Goal: Transaction & Acquisition: Purchase product/service

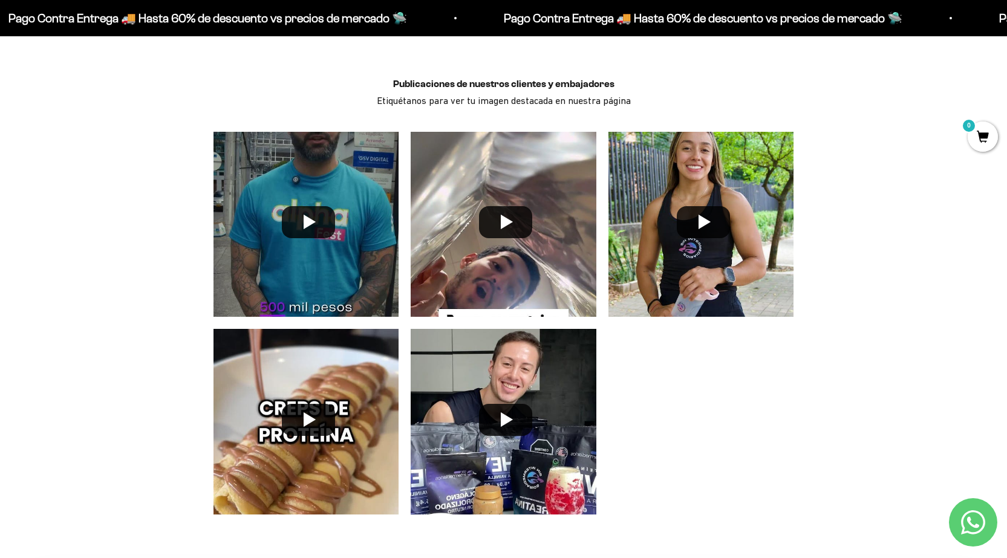
scroll to position [3386, 0]
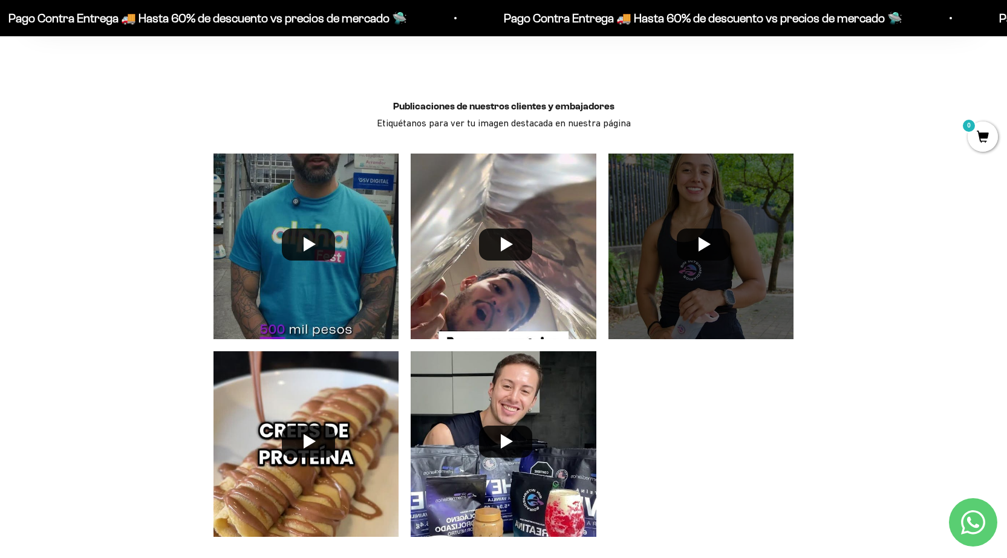
click at [703, 248] on div at bounding box center [701, 247] width 198 height 198
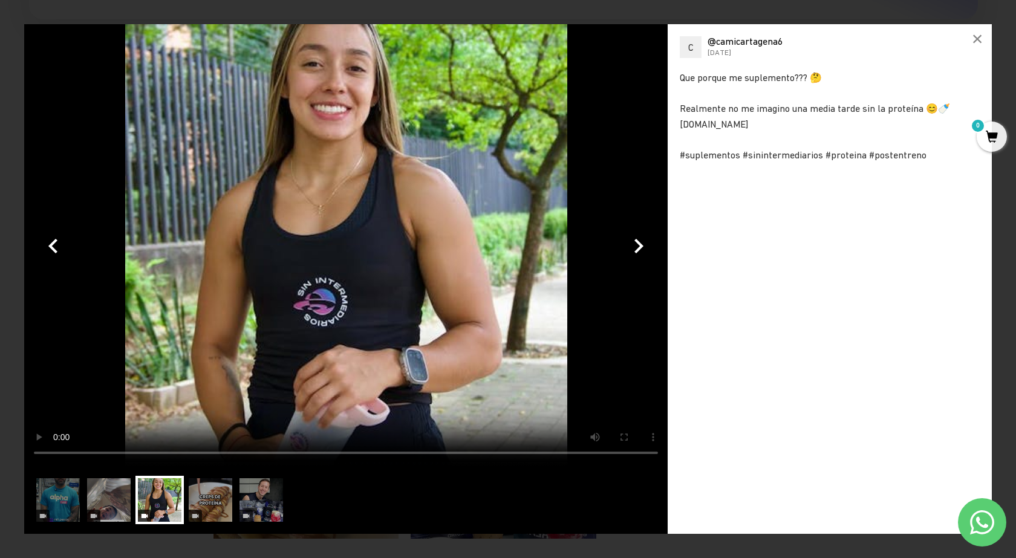
click at [305, 259] on video at bounding box center [345, 245] width 643 height 442
click at [110, 503] on img at bounding box center [109, 500] width 48 height 48
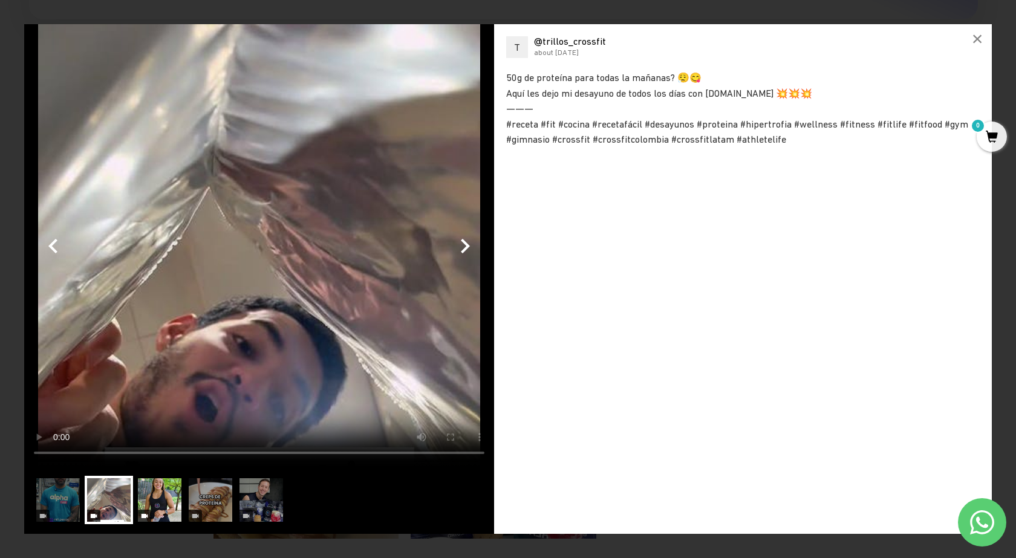
click at [142, 498] on img at bounding box center [159, 500] width 48 height 48
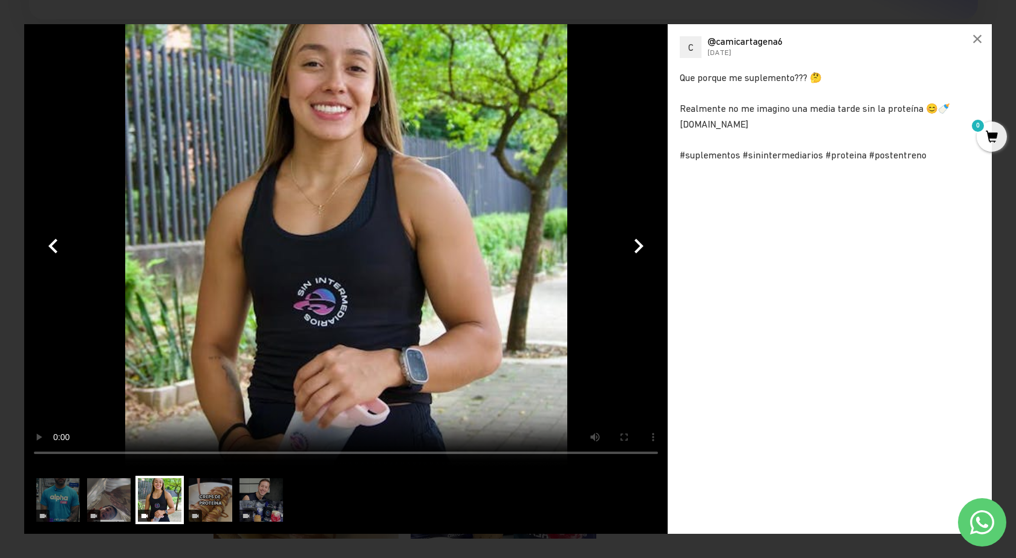
click at [723, 36] on span "@camicartagena6" at bounding box center [745, 41] width 76 height 11
click at [685, 42] on div "C" at bounding box center [691, 47] width 22 height 22
click at [727, 41] on span "@camicartagena6" at bounding box center [745, 41] width 76 height 11
click at [728, 41] on span "@camicartagena6" at bounding box center [745, 41] width 76 height 11
click at [980, 39] on div "×" at bounding box center [977, 38] width 29 height 29
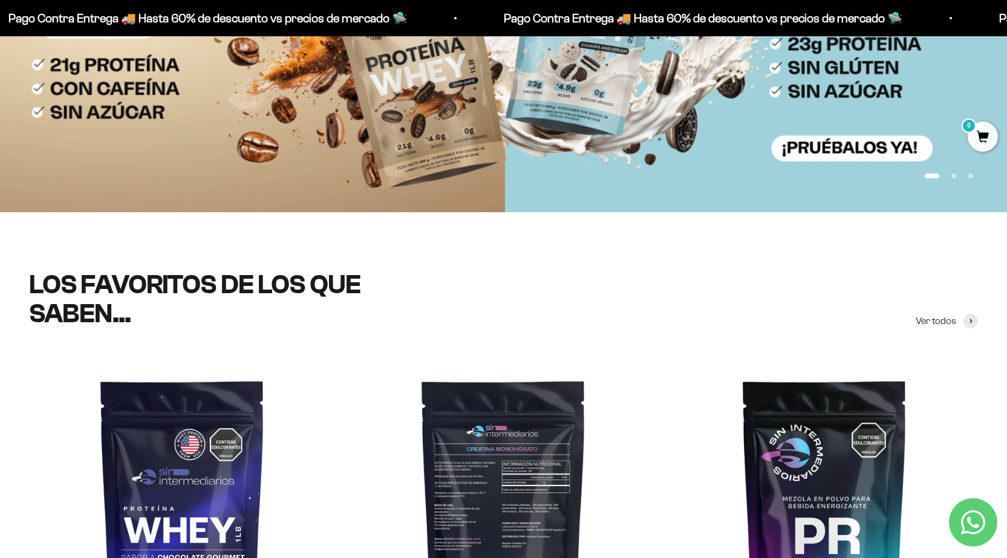
scroll to position [0, 0]
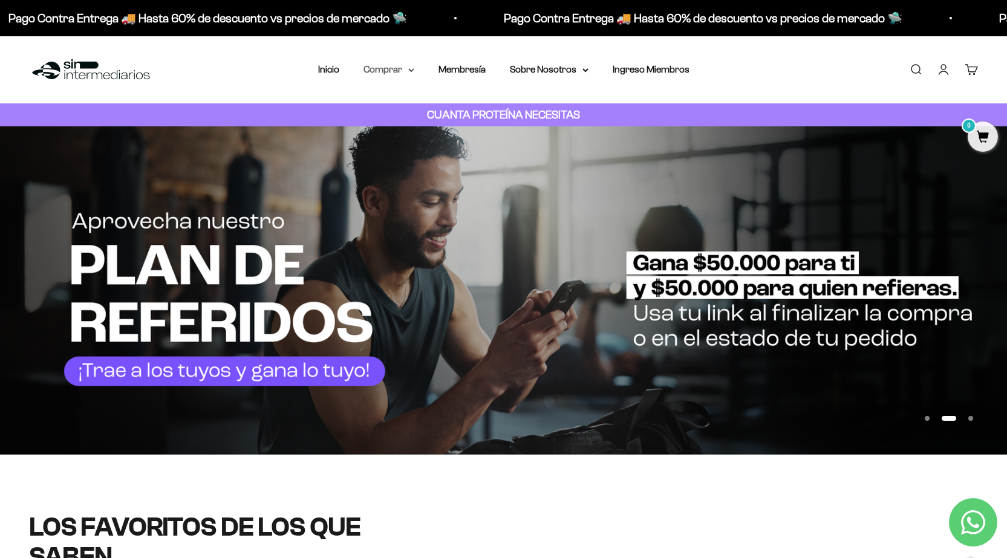
click at [402, 71] on summary "Comprar" at bounding box center [388, 70] width 51 height 16
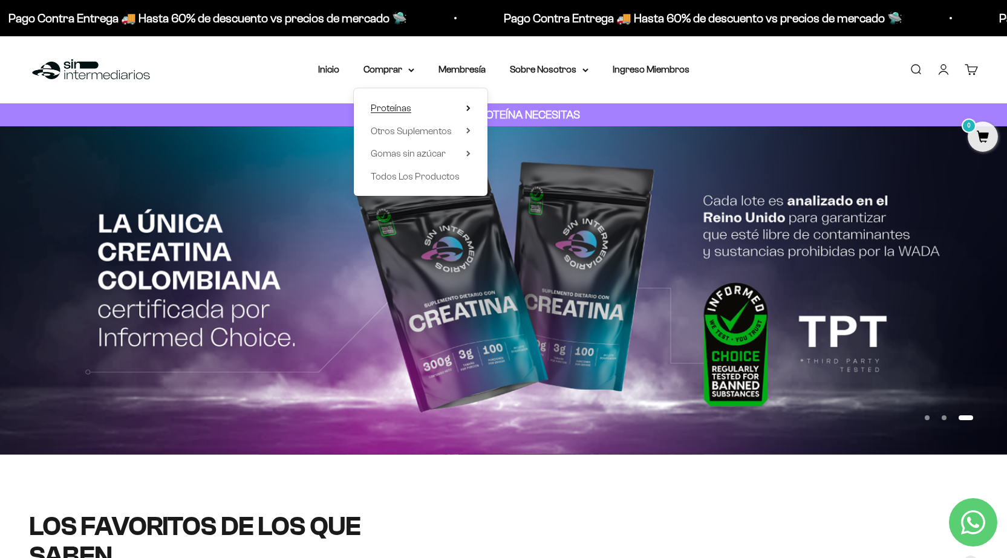
click at [405, 109] on span "Proteínas" at bounding box center [391, 108] width 41 height 10
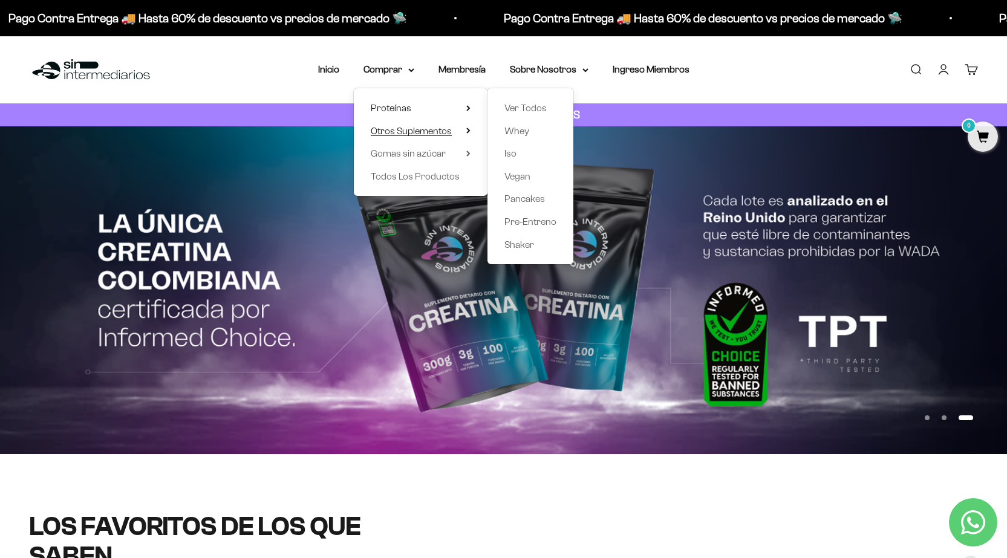
click at [413, 127] on span "Otros Suplementos" at bounding box center [411, 131] width 81 height 10
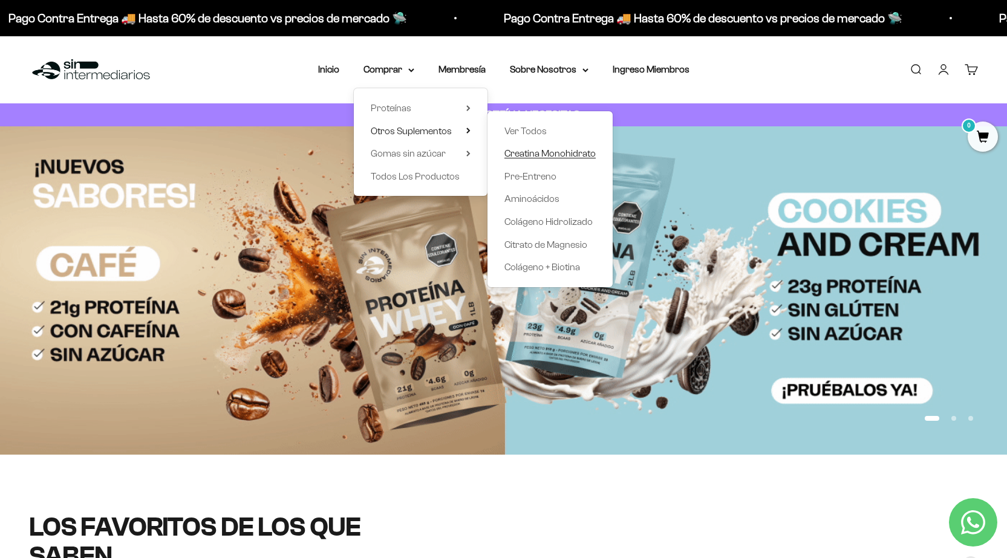
click at [563, 152] on span "Creatina Monohidrato" at bounding box center [549, 153] width 91 height 10
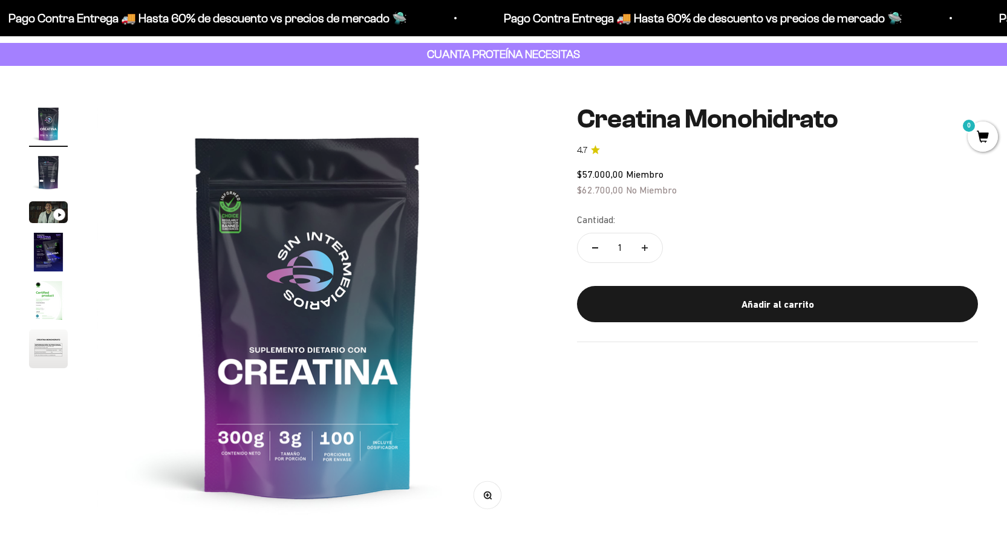
click at [51, 219] on img "Ir al artículo 3" at bounding box center [48, 212] width 39 height 22
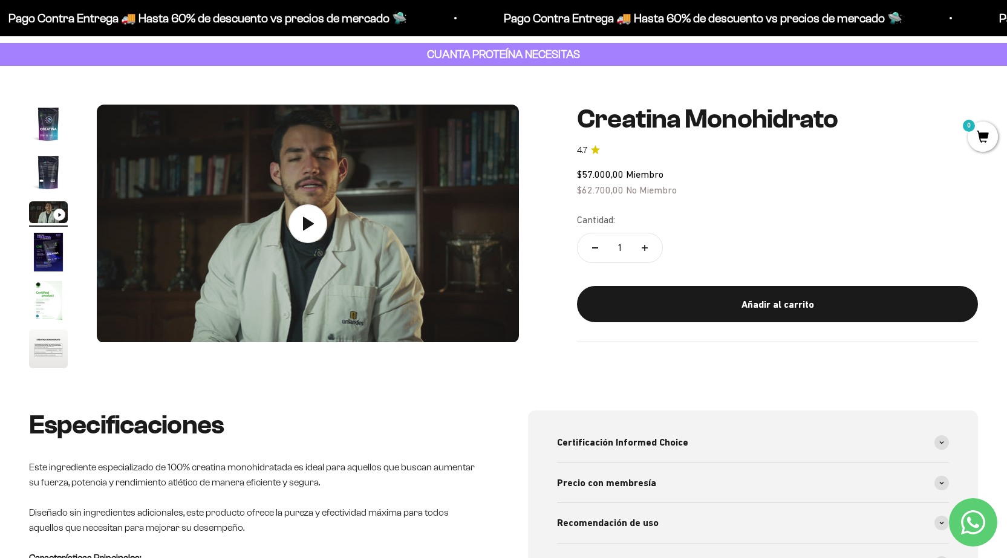
click at [45, 175] on img "Ir al artículo 2" at bounding box center [48, 172] width 39 height 39
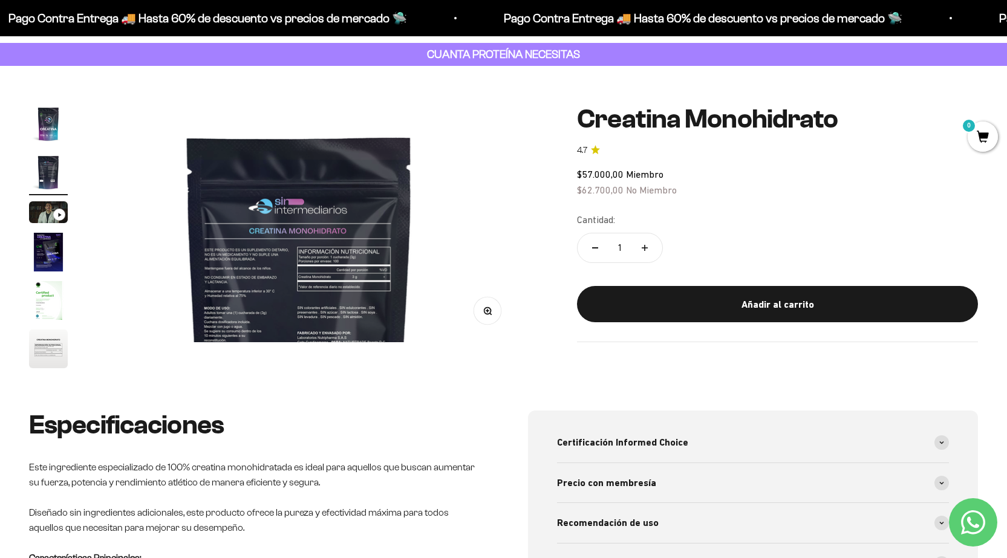
scroll to position [0, 437]
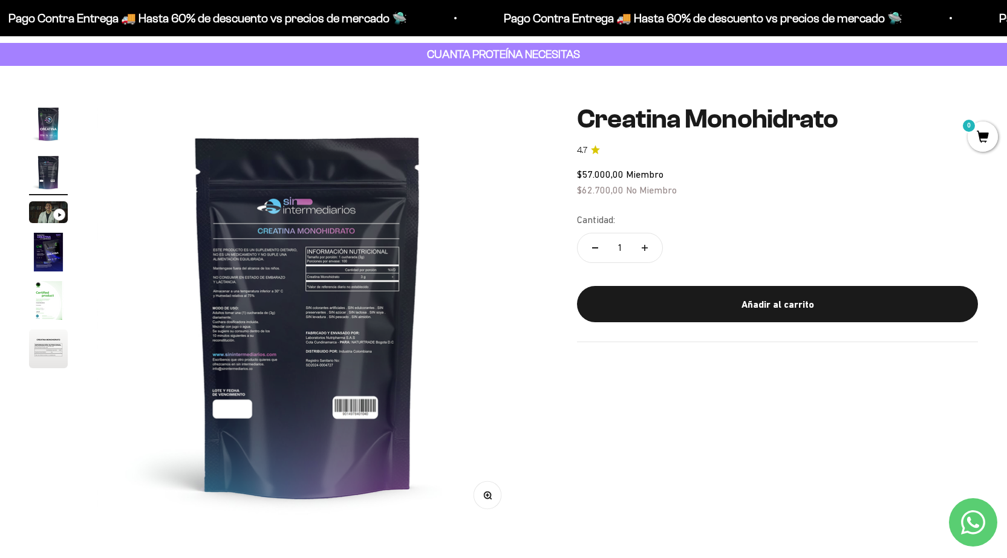
click at [42, 131] on img "Ir al artículo 1" at bounding box center [48, 124] width 39 height 39
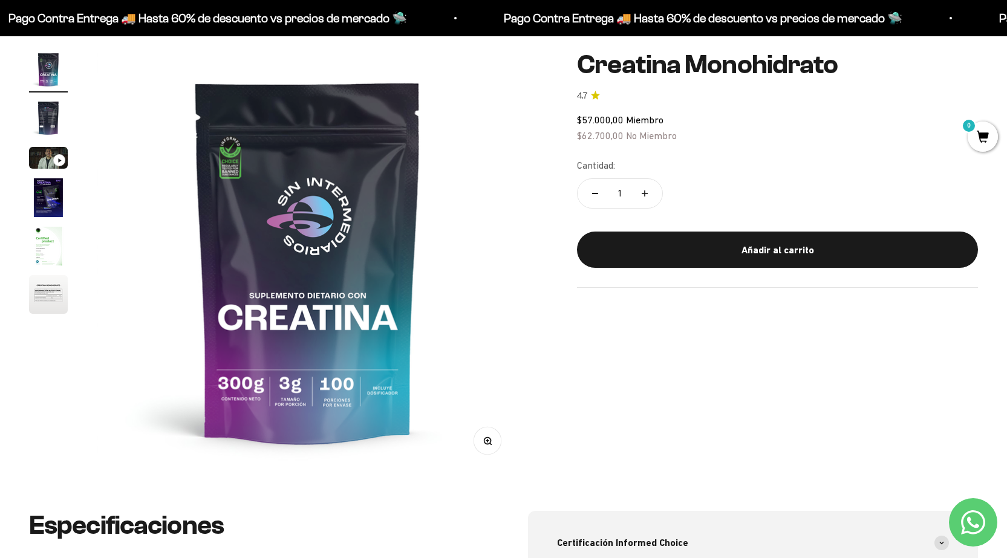
scroll to position [181, 0]
